Goal: Go to known website: Go to known website

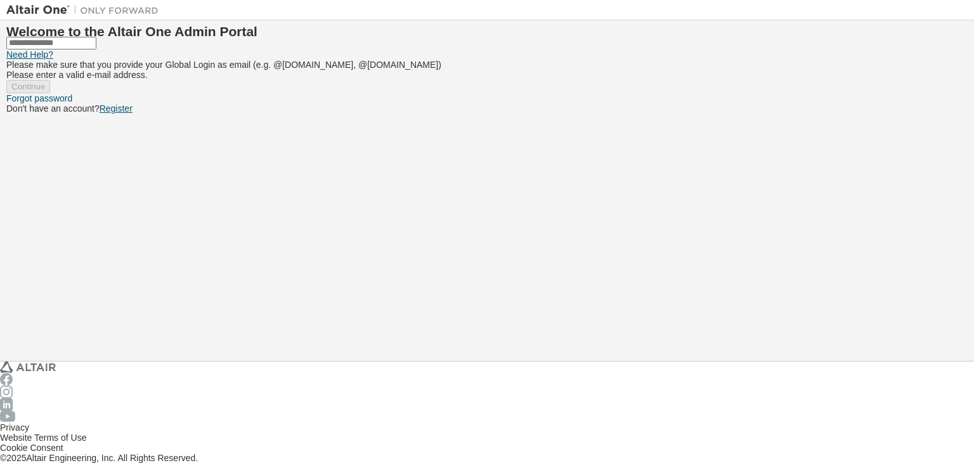
click at [96, 49] on input "text" at bounding box center [51, 43] width 90 height 13
type input "**********"
click at [50, 93] on button "Continue" at bounding box center [28, 86] width 44 height 13
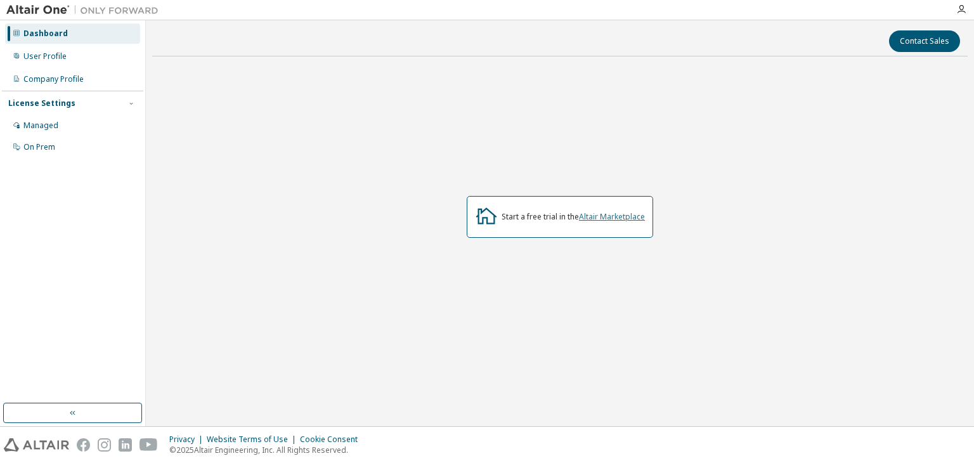
click at [616, 218] on link "Altair Marketplace" at bounding box center [612, 216] width 66 height 11
